Goal: Information Seeking & Learning: Stay updated

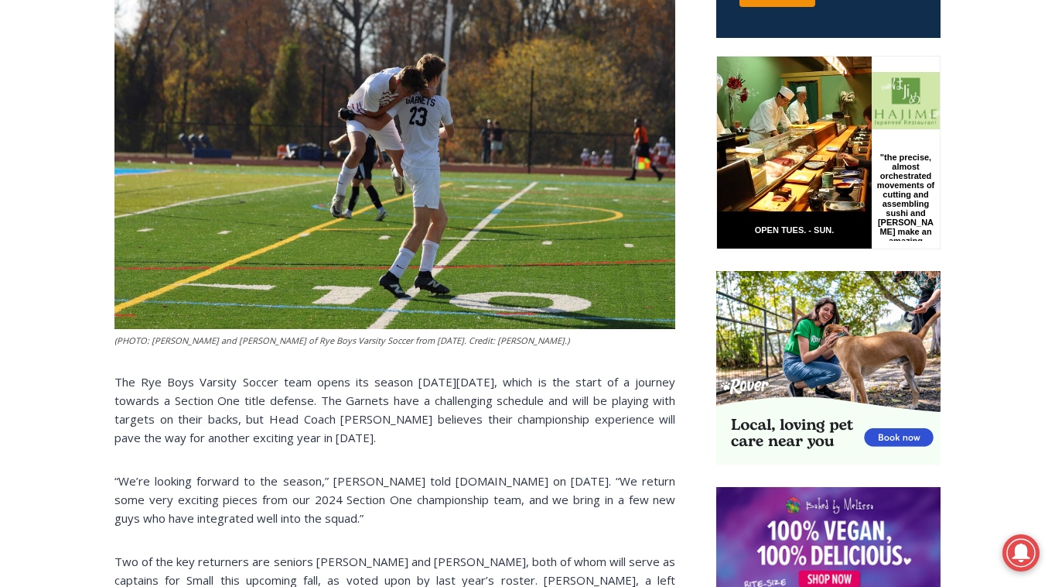
scroll to position [735, 0]
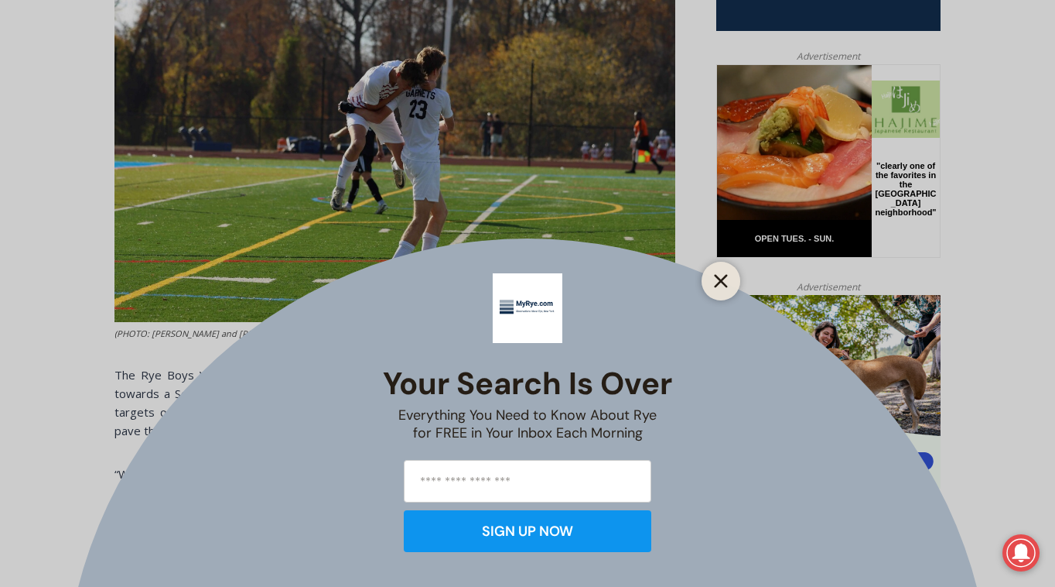
click at [729, 286] on button "Close" at bounding box center [721, 281] width 22 height 22
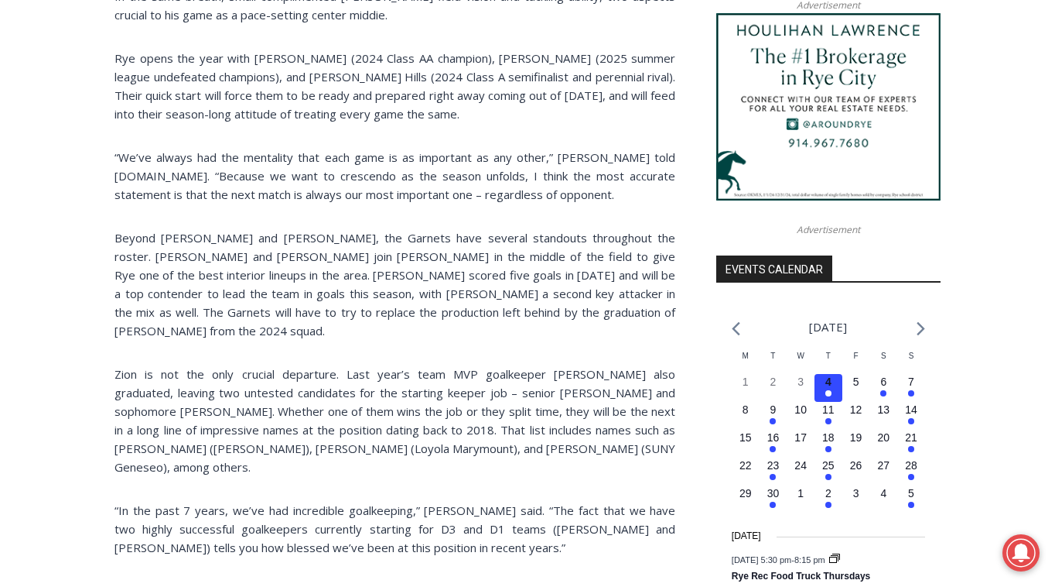
scroll to position [1267, 0]
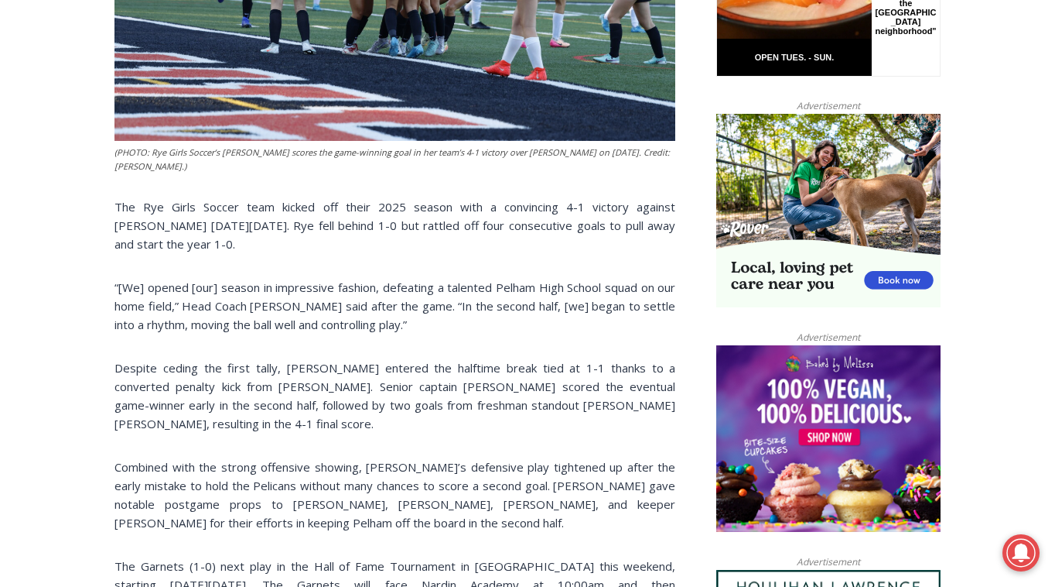
scroll to position [907, 0]
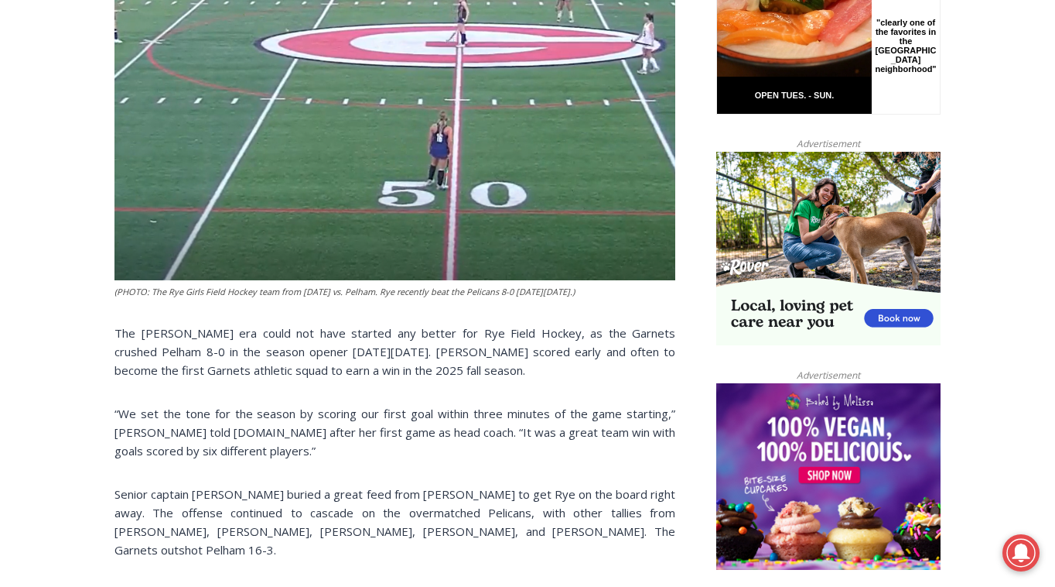
scroll to position [679, 0]
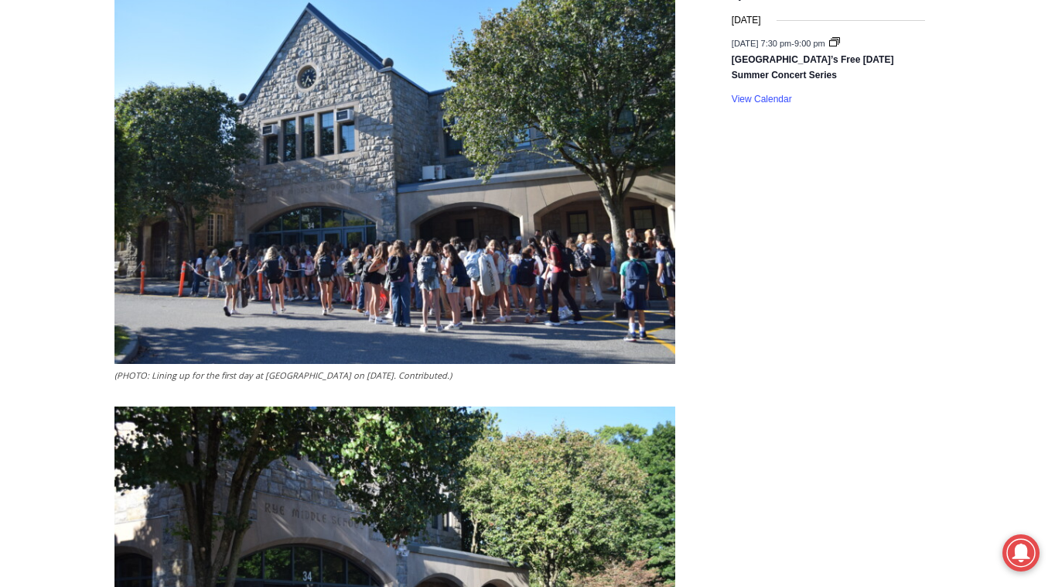
scroll to position [2283, 0]
